Goal: Task Accomplishment & Management: Use online tool/utility

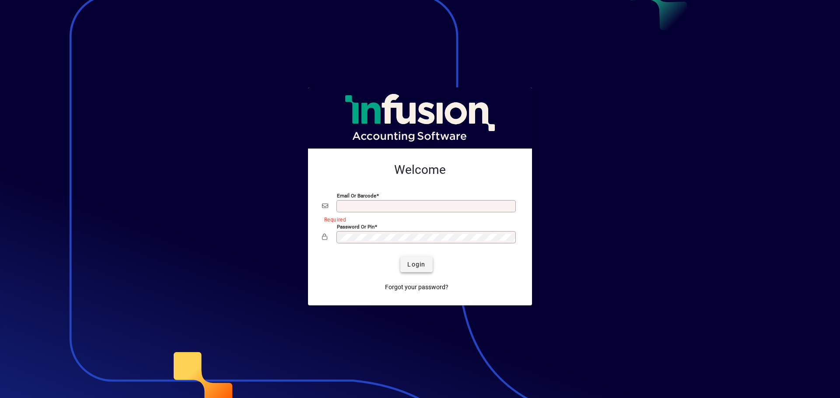
type input "**********"
click at [411, 266] on span "Login" at bounding box center [416, 264] width 18 height 9
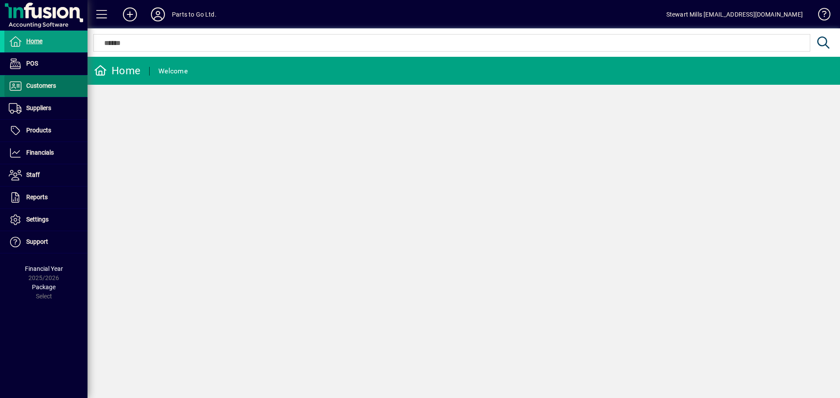
click at [35, 87] on span "Customers" at bounding box center [41, 85] width 30 height 7
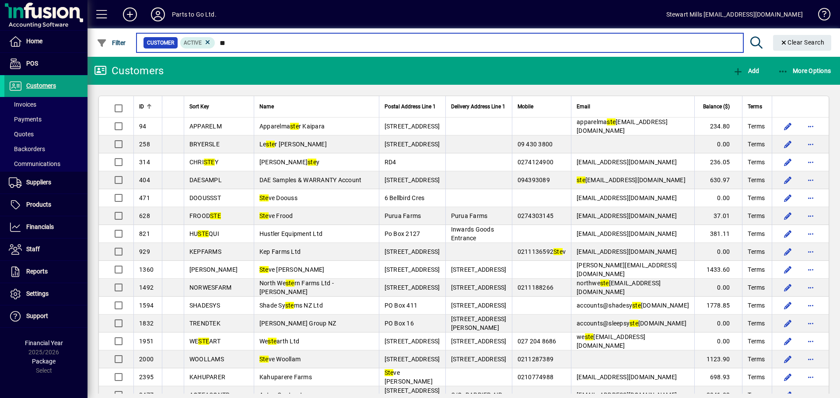
type input "*"
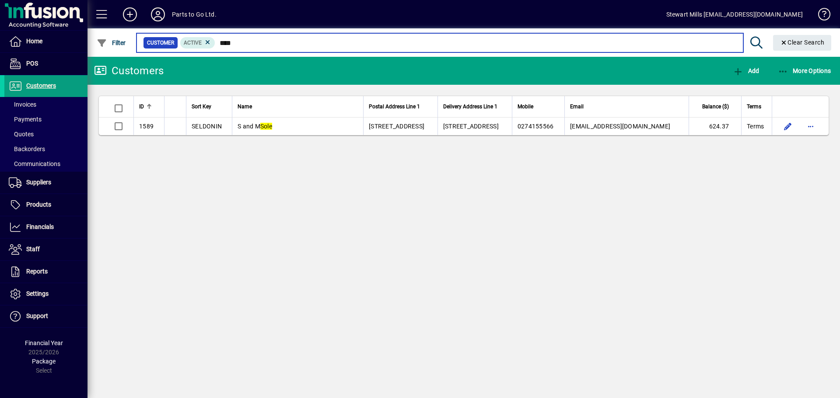
type input "****"
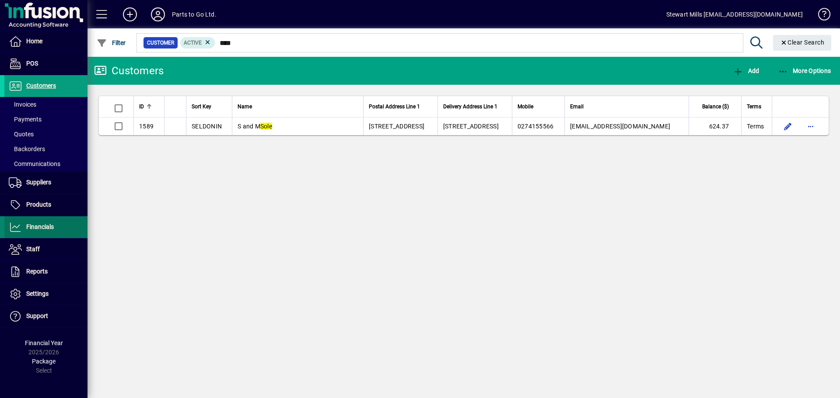
click at [38, 230] on span "Financials" at bounding box center [40, 227] width 28 height 7
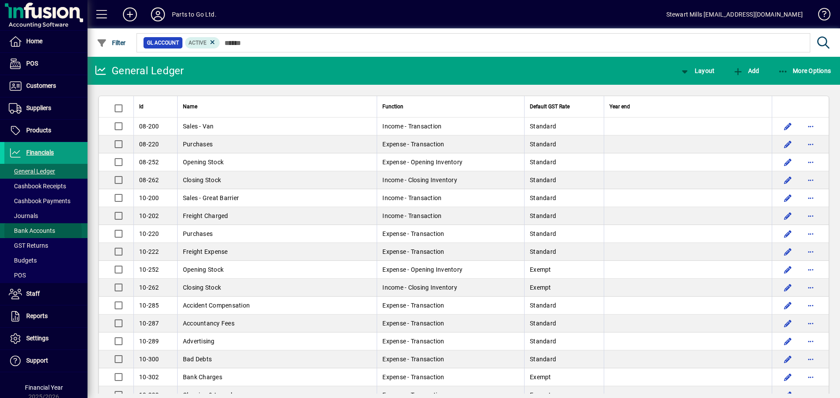
click at [24, 233] on span "Bank Accounts" at bounding box center [32, 230] width 46 height 7
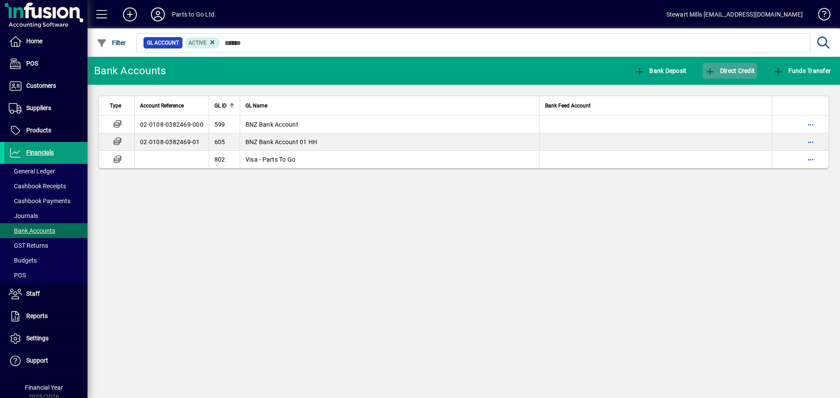
click at [709, 71] on icon "button" at bounding box center [710, 71] width 11 height 9
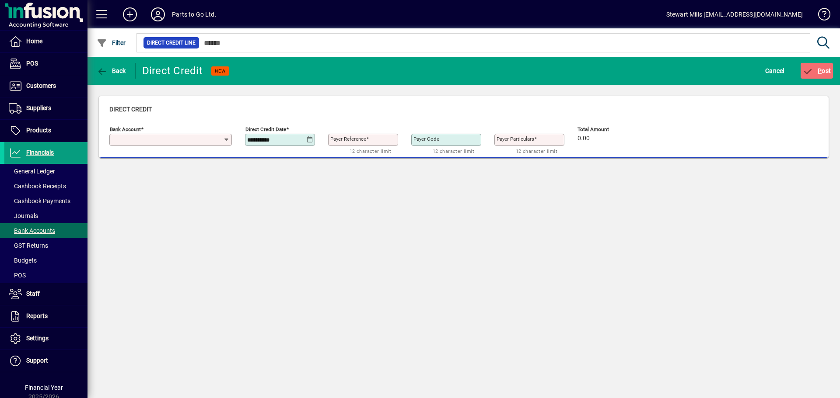
type input "**********"
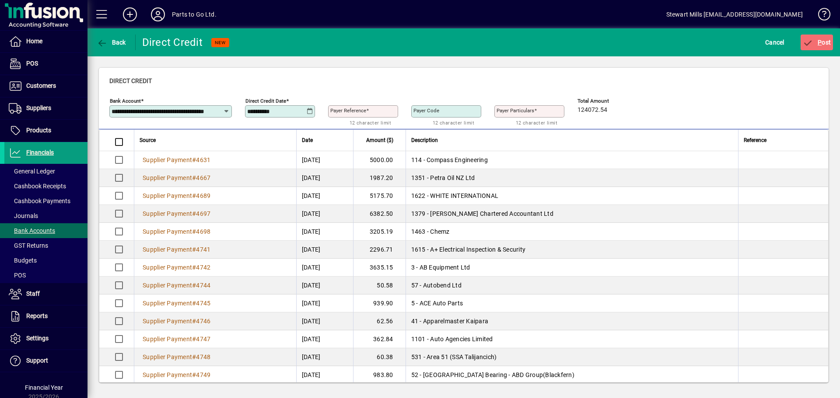
scroll to position [44, 0]
click at [353, 112] on mat-label "Payer Reference" at bounding box center [348, 111] width 36 height 6
click at [353, 112] on input "Payer Reference" at bounding box center [363, 111] width 67 height 7
type input "********"
click at [826, 41] on span "P ost" at bounding box center [817, 42] width 28 height 7
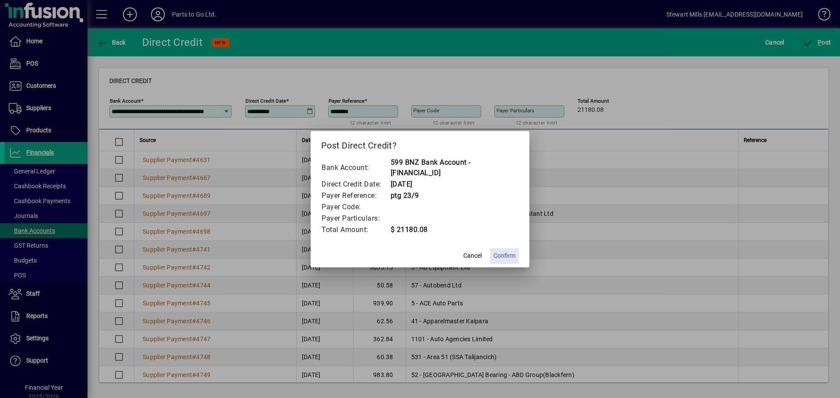
click at [511, 257] on span "Confirm" at bounding box center [504, 256] width 22 height 9
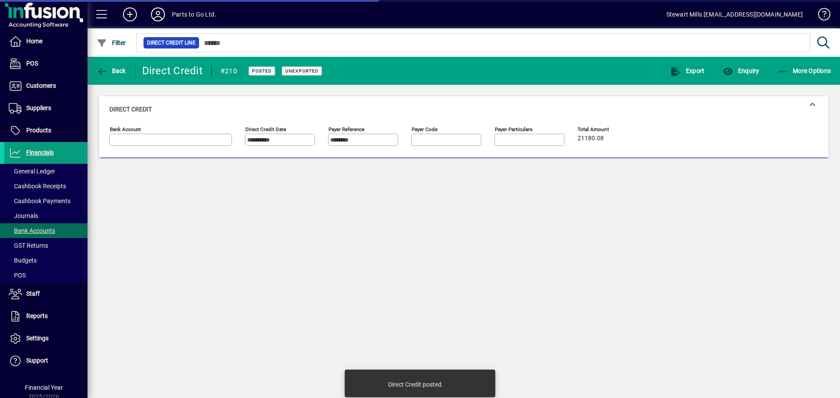
type input "**********"
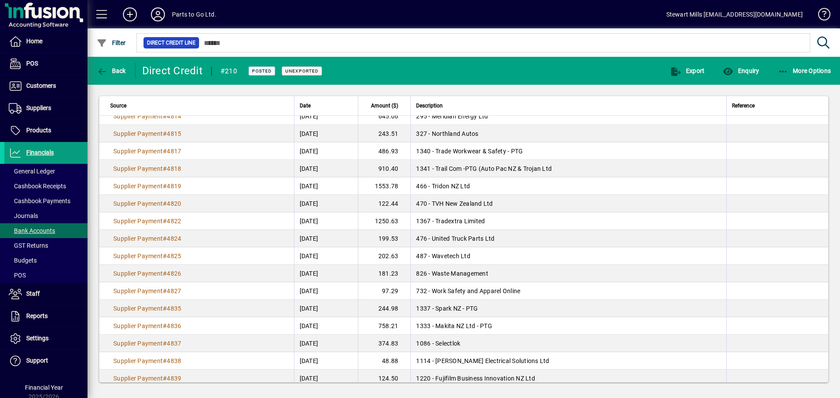
scroll to position [496, 0]
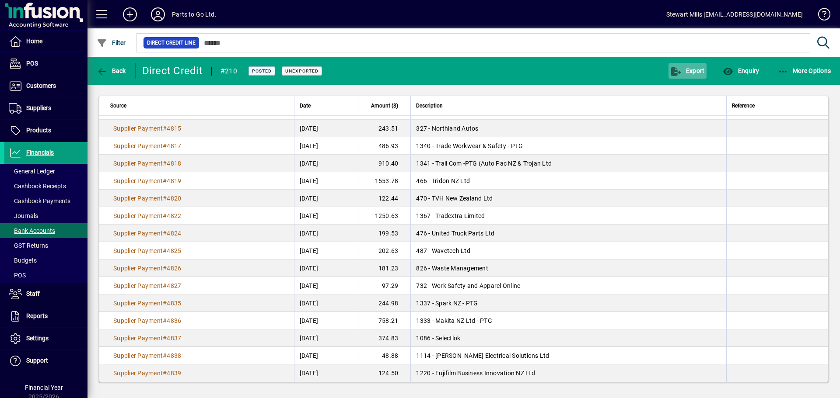
click at [689, 67] on span "Export" at bounding box center [688, 70] width 34 height 7
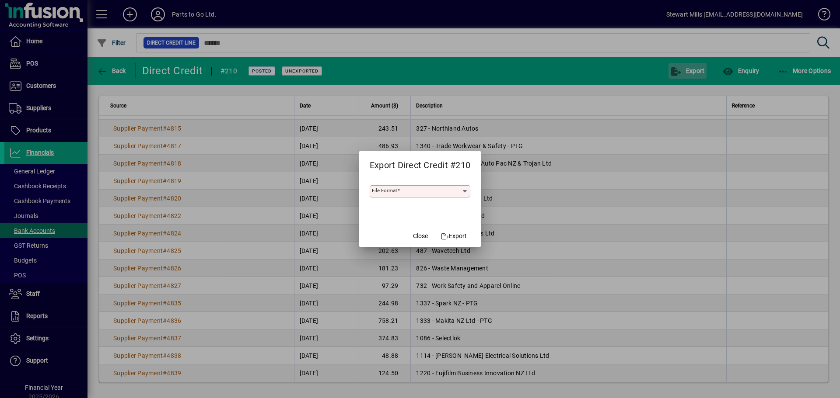
type input "***"
click at [467, 233] on span "Export" at bounding box center [454, 236] width 26 height 9
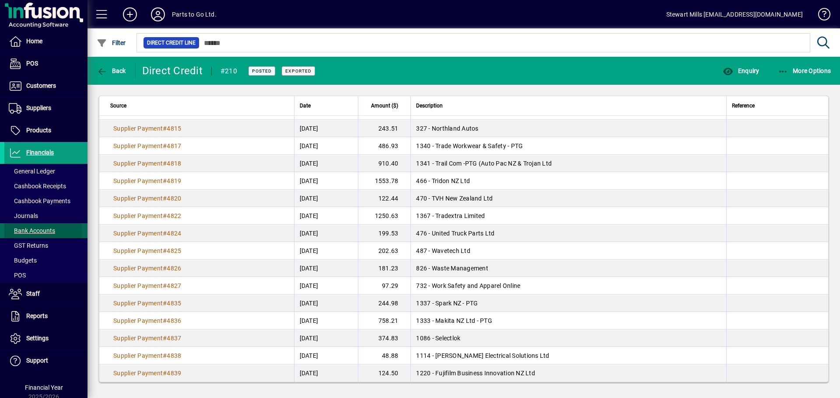
click at [41, 234] on span "Bank Accounts" at bounding box center [32, 230] width 46 height 7
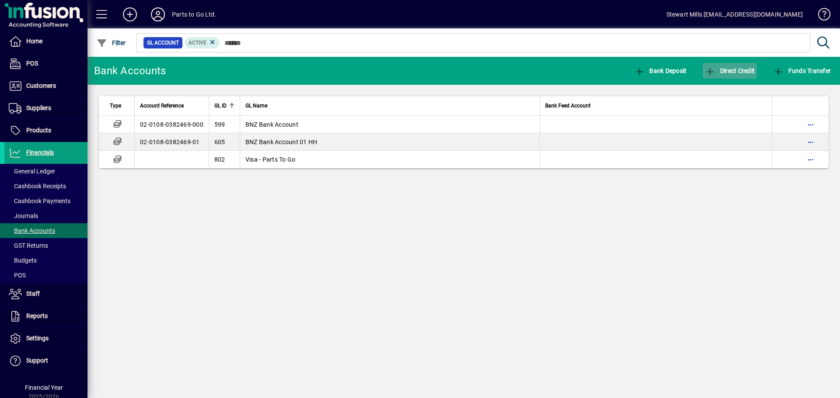
click at [719, 67] on span "Direct Credit" at bounding box center [730, 70] width 50 height 7
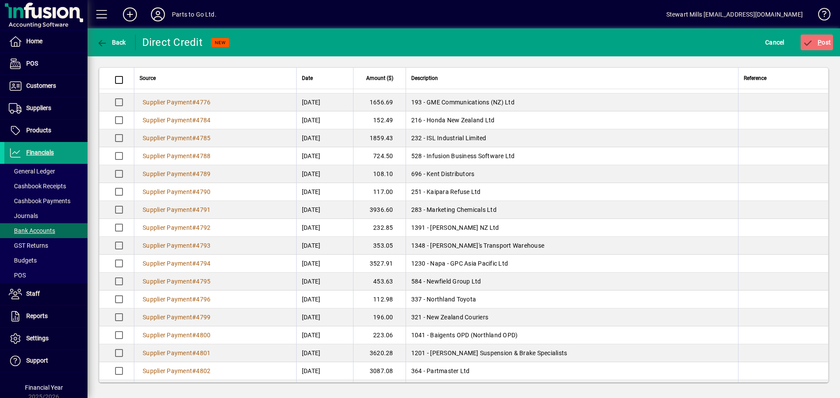
scroll to position [437, 0]
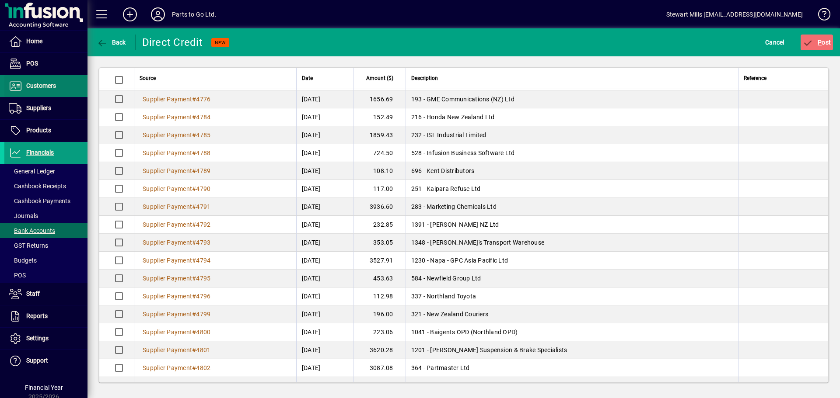
click at [37, 92] on span at bounding box center [45, 86] width 83 height 21
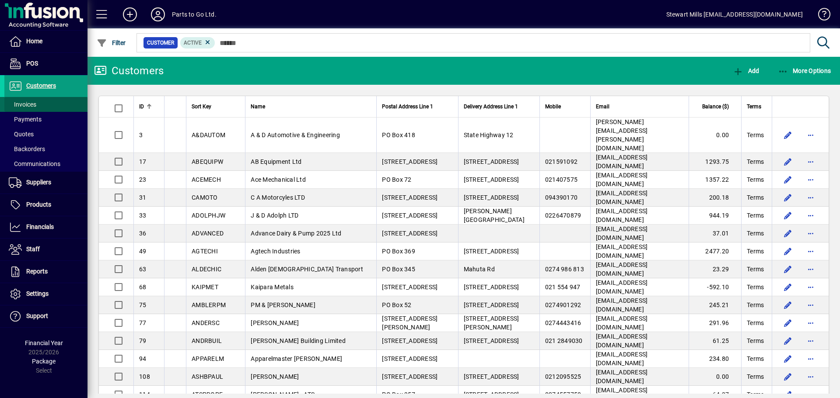
click at [30, 106] on span "Invoices" at bounding box center [23, 104] width 28 height 7
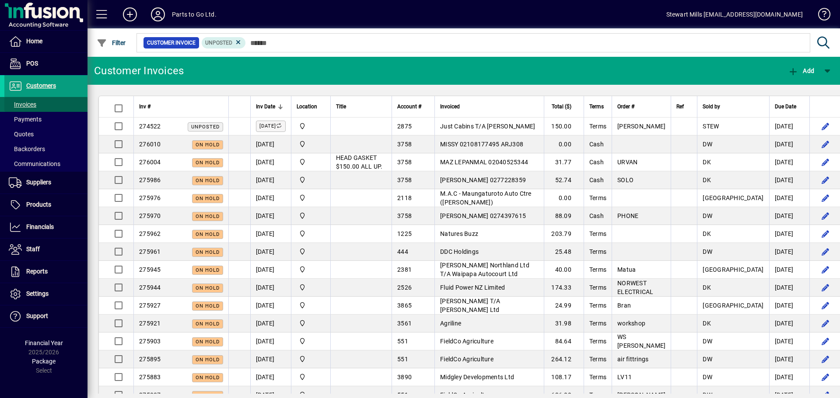
click at [31, 107] on span "Invoices" at bounding box center [23, 104] width 28 height 7
click at [41, 183] on span "Suppliers" at bounding box center [38, 182] width 25 height 7
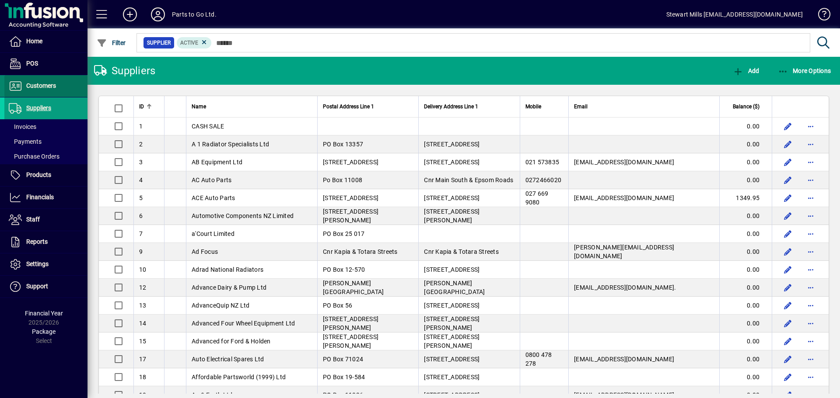
click at [43, 87] on span "Customers" at bounding box center [41, 85] width 30 height 7
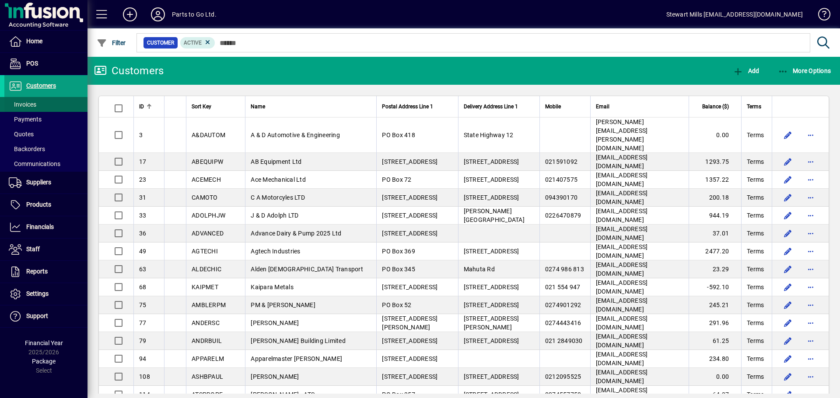
click at [36, 105] on span "Invoices" at bounding box center [23, 104] width 28 height 7
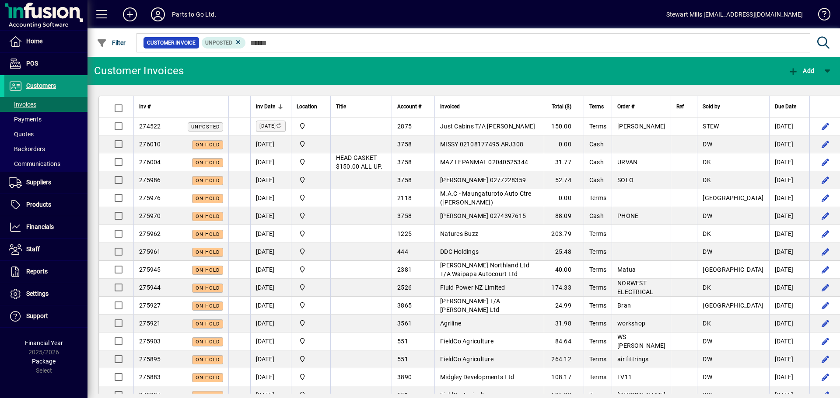
click at [38, 84] on span "Customers" at bounding box center [41, 85] width 30 height 7
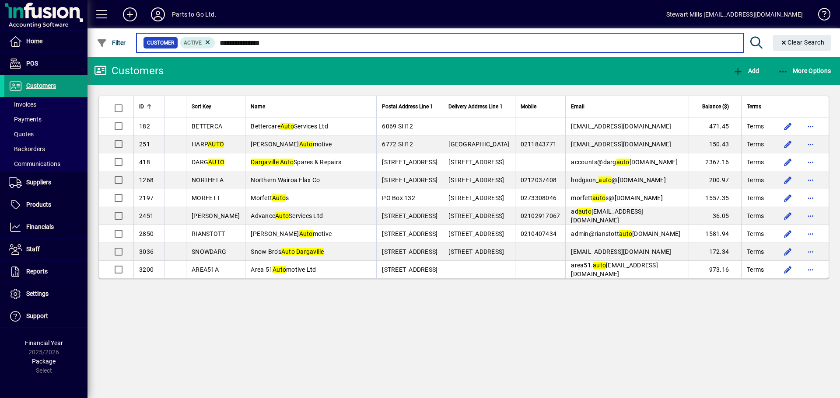
type input "**********"
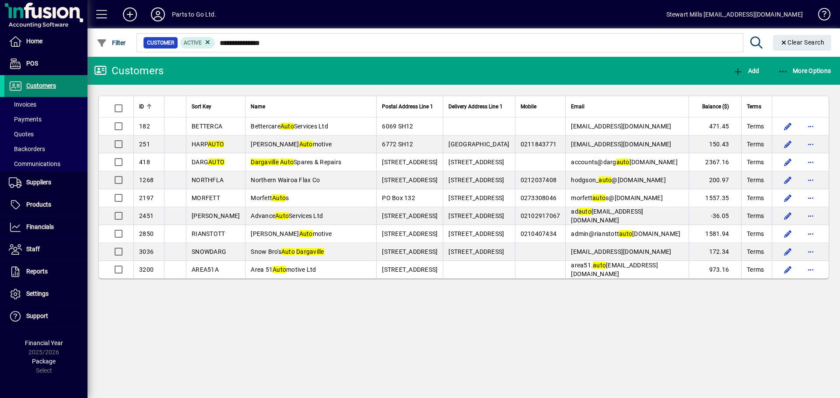
click at [50, 88] on span "Customers" at bounding box center [41, 85] width 30 height 7
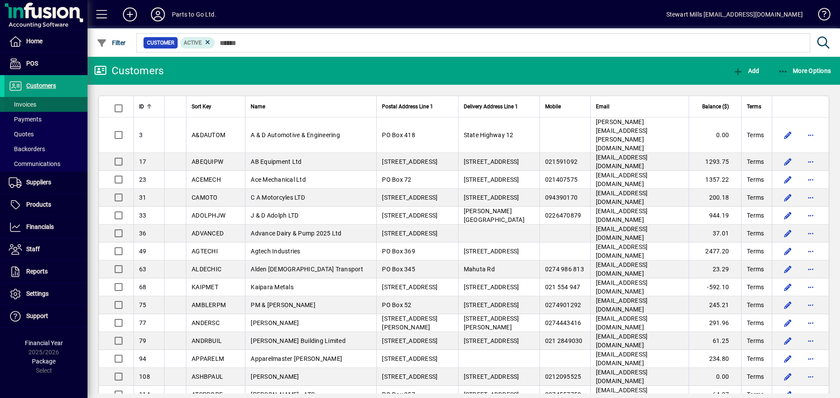
click at [33, 104] on span "Invoices" at bounding box center [23, 104] width 28 height 7
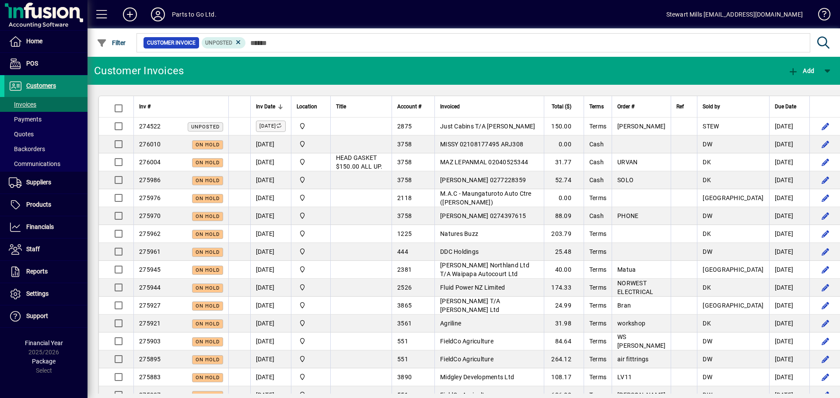
click at [40, 85] on span "Customers" at bounding box center [41, 85] width 30 height 7
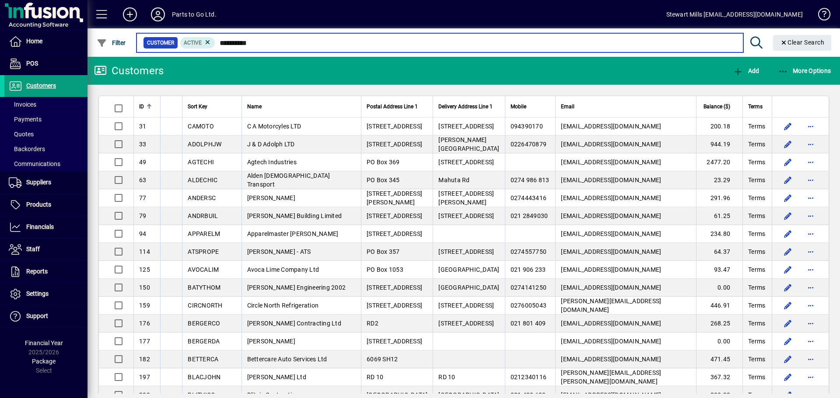
type input "**********"
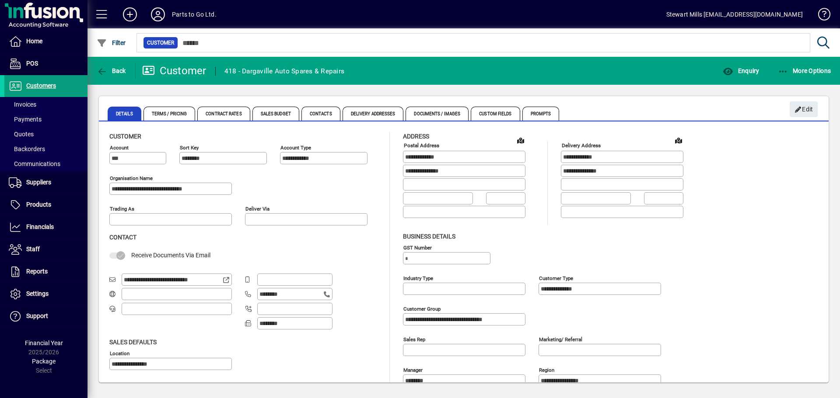
scroll to position [44, 0]
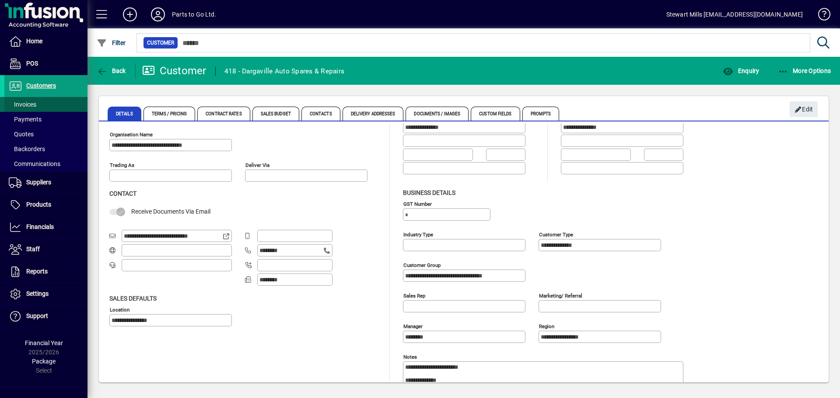
click at [21, 104] on span "Invoices" at bounding box center [23, 104] width 28 height 7
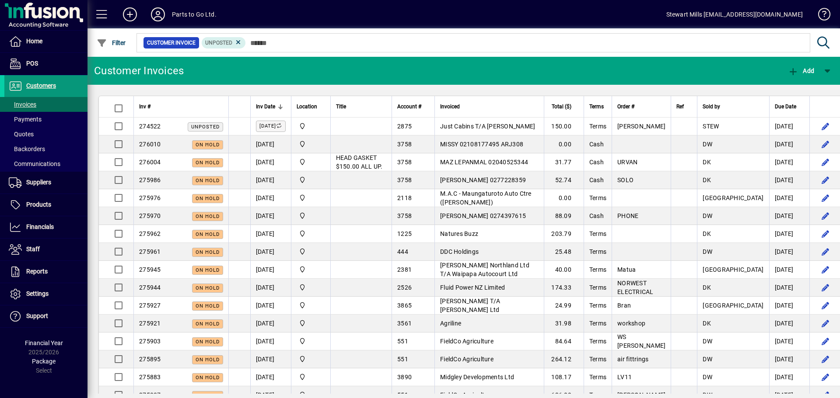
click at [38, 92] on span at bounding box center [45, 86] width 83 height 21
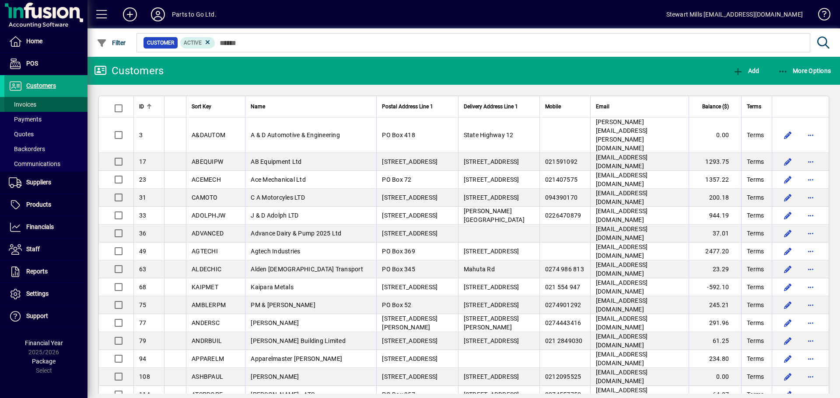
click at [27, 101] on span "Invoices" at bounding box center [23, 104] width 28 height 7
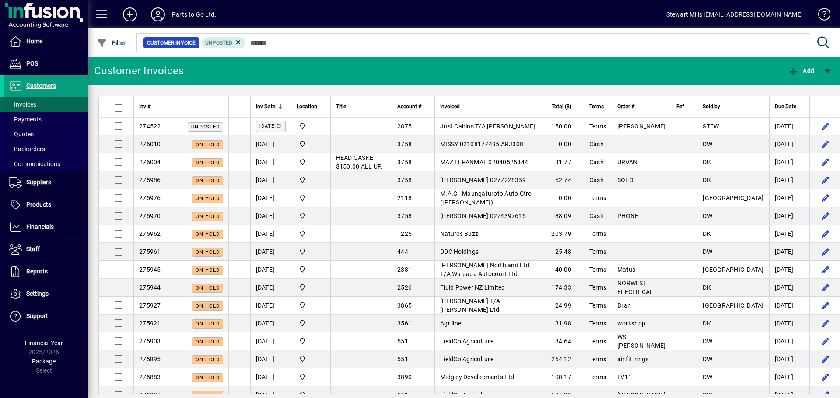
click at [33, 104] on span "Invoices" at bounding box center [23, 104] width 28 height 7
click at [35, 90] on span "Customers" at bounding box center [30, 86] width 52 height 10
